Goal: Check status: Check status

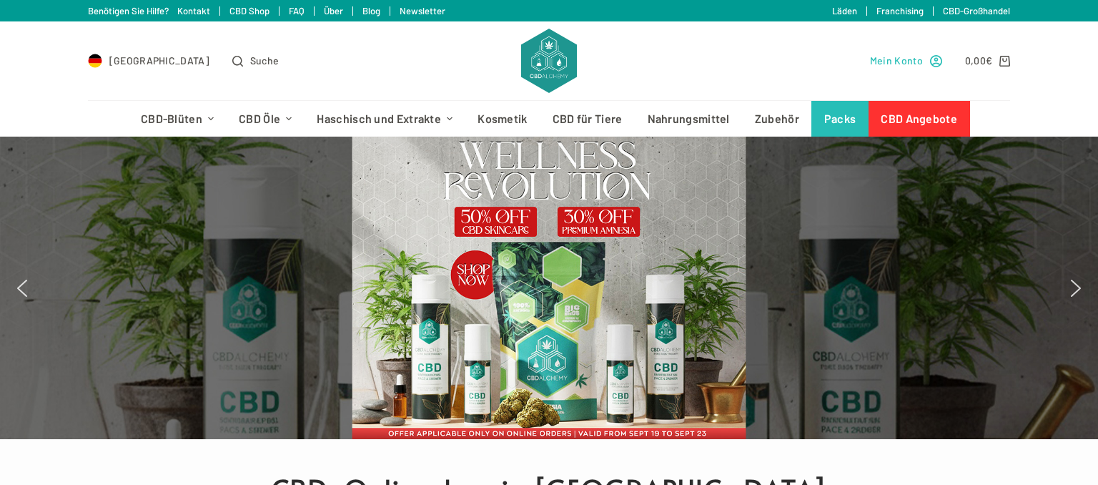
click at [882, 56] on span "Mein Konto" at bounding box center [896, 60] width 53 height 16
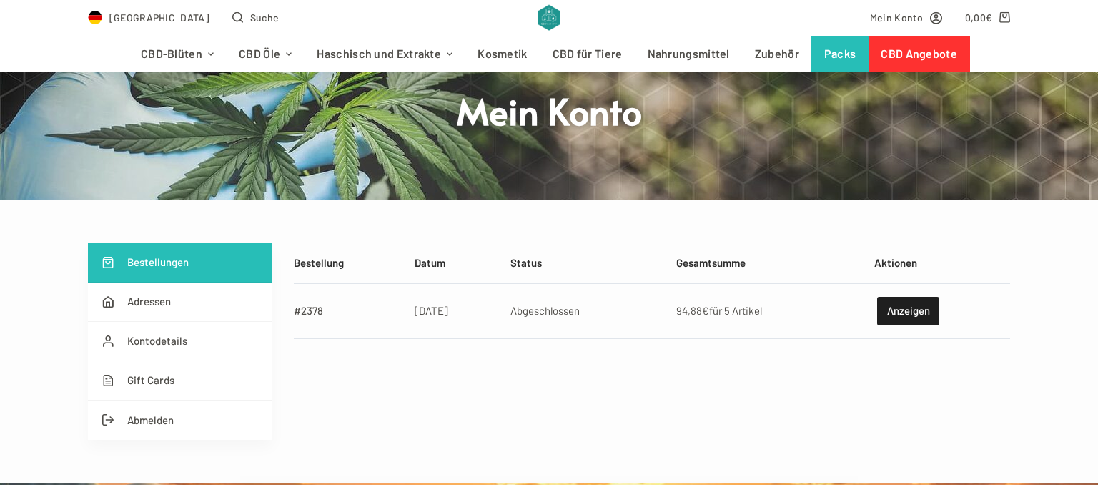
scroll to position [151, 0]
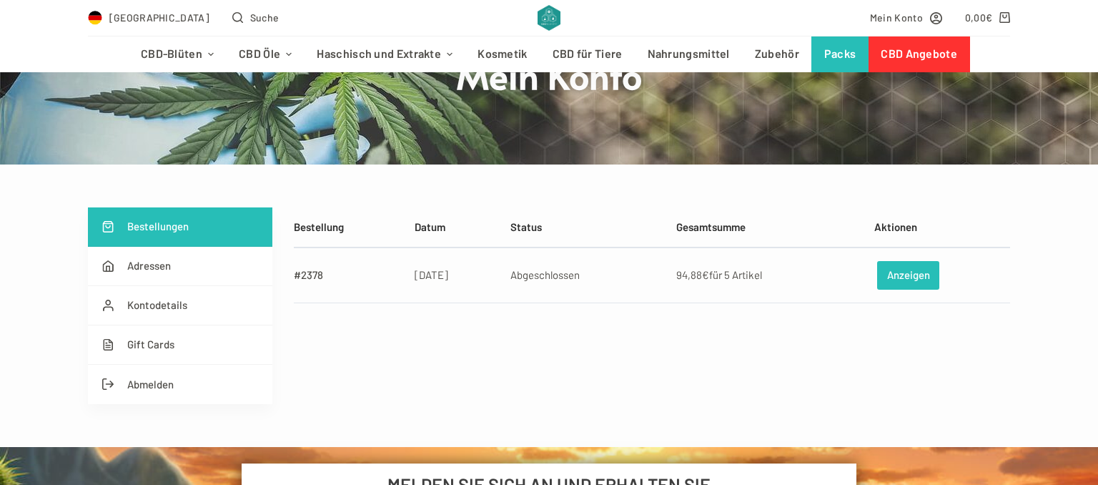
click at [888, 286] on link "Anzeigen" at bounding box center [908, 275] width 62 height 29
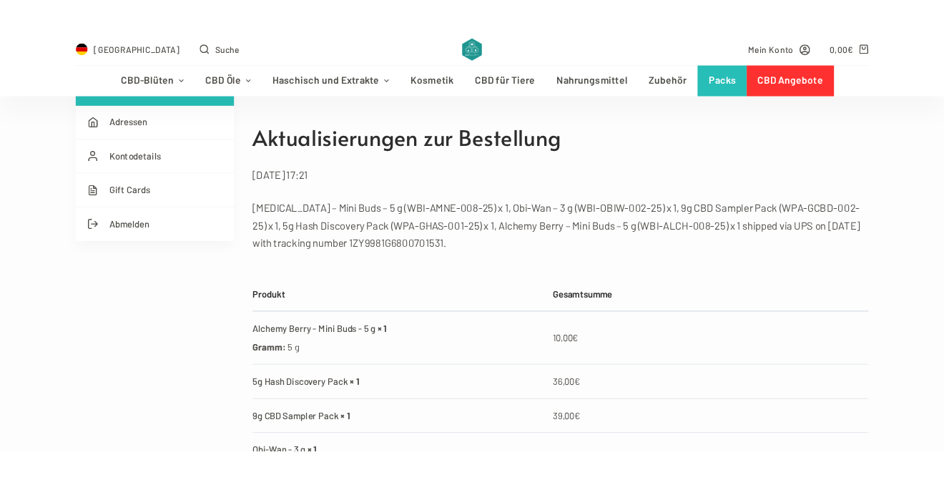
scroll to position [302, 0]
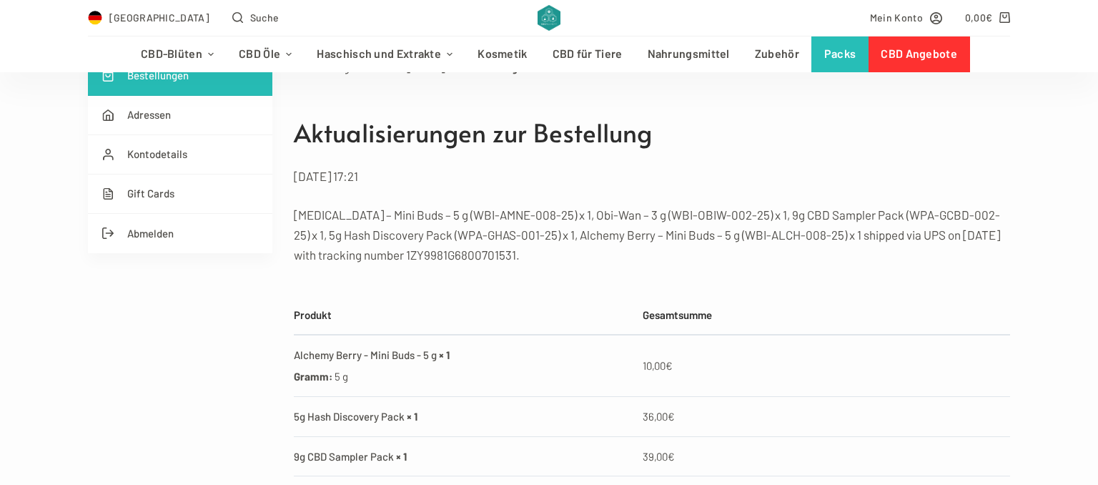
click at [430, 256] on p "[MEDICAL_DATA] – Mini Buds – 5 g (WBI-AMNE-008-25) x 1, Obi-Wan – 3 g (WBI-OBIW…" at bounding box center [652, 235] width 717 height 60
click at [430, 256] on p "Amnesia – Mini Buds – 5 g (WBI-AMNE-008-25) x 1, Obi-Wan – 3 g (WBI-OBIW-002-25…" at bounding box center [652, 235] width 717 height 60
copy p "1ZY9981G6800701531"
